Goal: Information Seeking & Learning: Learn about a topic

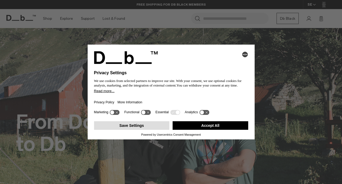
click at [139, 128] on button "Save Settings" at bounding box center [132, 125] width 76 height 9
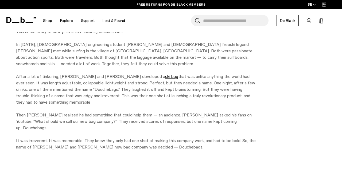
scroll to position [268, 0]
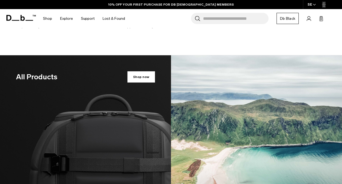
click at [142, 71] on span "Shop now" at bounding box center [141, 76] width 28 height 11
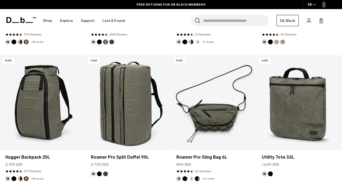
scroll to position [1448, 0]
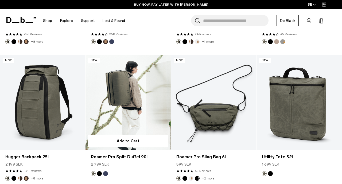
click at [107, 171] on img "Blue Hour" at bounding box center [106, 174] width 6 height 6
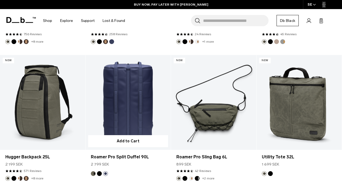
click at [132, 104] on link "Roamer Pro Split Duffel 90L Blue Hour" at bounding box center [127, 102] width 85 height 95
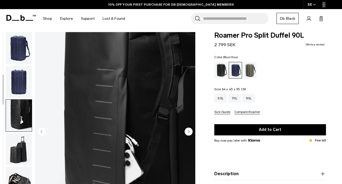
click at [188, 133] on circle "Next slide" at bounding box center [189, 131] width 8 height 8
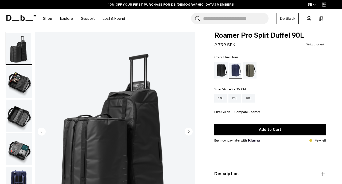
click at [188, 133] on circle "Next slide" at bounding box center [189, 131] width 8 height 8
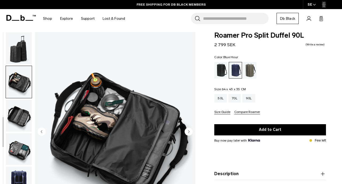
scroll to position [101, 0]
click at [188, 133] on circle "Next slide" at bounding box center [189, 131] width 8 height 8
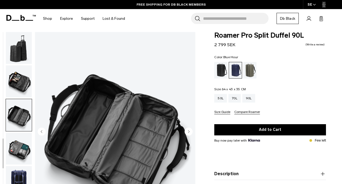
click at [188, 133] on circle "Next slide" at bounding box center [189, 131] width 8 height 8
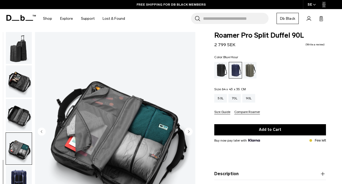
click at [188, 133] on circle "Next slide" at bounding box center [189, 131] width 8 height 8
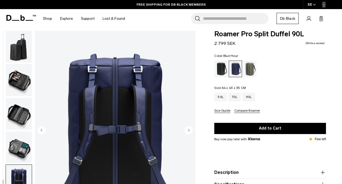
scroll to position [5, 0]
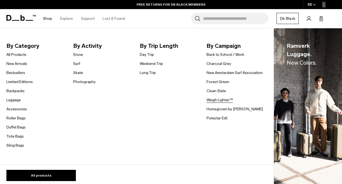
scroll to position [2, 0]
click at [221, 100] on link "Weigh Lighter™" at bounding box center [219, 100] width 26 height 6
click at [219, 118] on link "Polestar Edt." at bounding box center [217, 118] width 22 height 6
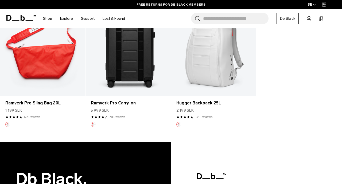
scroll to position [121, 0]
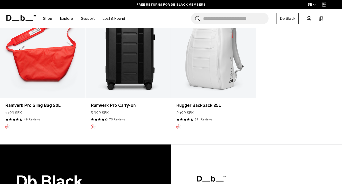
click at [136, 70] on link "Ramverk Pro Carry-on" at bounding box center [127, 51] width 85 height 95
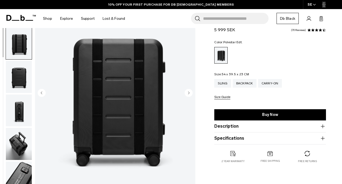
scroll to position [70, 0]
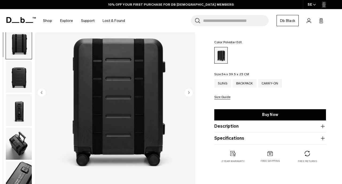
click at [189, 92] on icon "Next slide" at bounding box center [188, 92] width 1 height 2
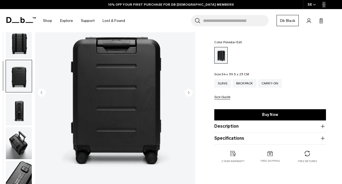
click at [189, 92] on icon "Next slide" at bounding box center [188, 92] width 1 height 2
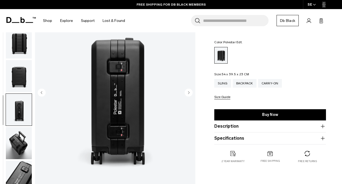
click at [189, 92] on icon "Next slide" at bounding box center [188, 92] width 1 height 2
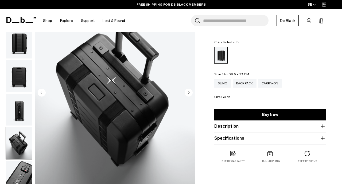
click at [189, 92] on icon "Next slide" at bounding box center [188, 92] width 1 height 2
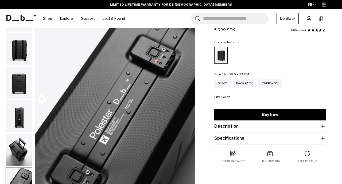
scroll to position [62, 0]
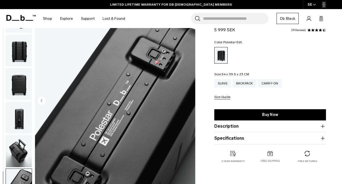
click at [19, 121] on img "button" at bounding box center [19, 118] width 26 height 32
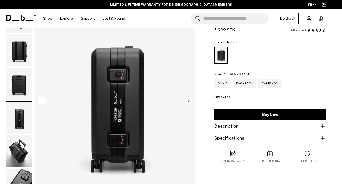
click at [25, 88] on img "button" at bounding box center [19, 84] width 26 height 32
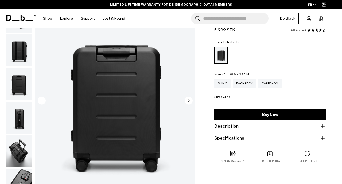
click at [24, 49] on img "button" at bounding box center [19, 50] width 26 height 32
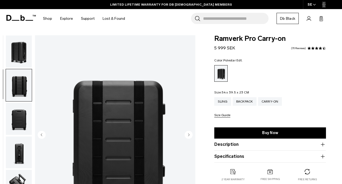
scroll to position [17, 0]
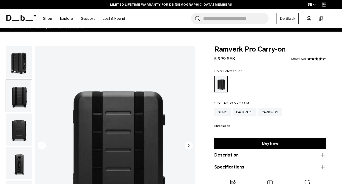
click at [21, 63] on img "button" at bounding box center [19, 62] width 26 height 32
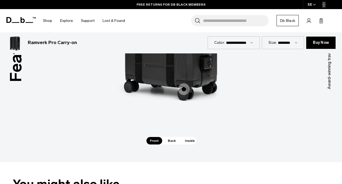
scroll to position [776, 0]
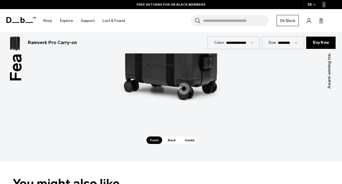
click at [169, 136] on span "Back" at bounding box center [171, 139] width 15 height 7
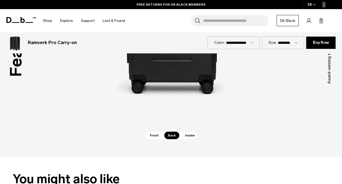
scroll to position [802, 0]
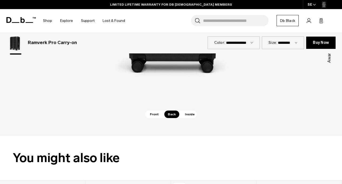
click at [188, 111] on span "Inside" at bounding box center [189, 114] width 17 height 7
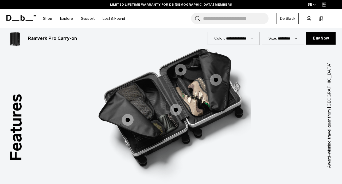
scroll to position [695, 0]
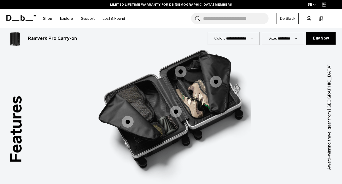
click at [128, 116] on span "3 / 3" at bounding box center [128, 122] width 12 height 12
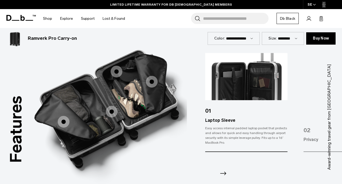
click at [115, 107] on span "3 / 3" at bounding box center [112, 112] width 12 height 12
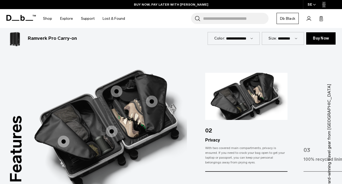
scroll to position [675, 0]
click at [151, 98] on span "3 / 3" at bounding box center [152, 102] width 12 height 12
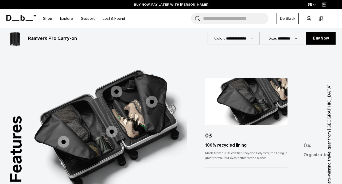
click at [117, 86] on span "3 / 3" at bounding box center [117, 92] width 12 height 12
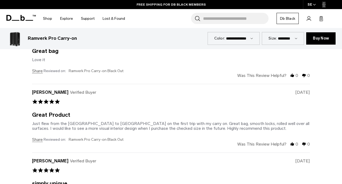
scroll to position [1319, 0]
